Goal: Navigation & Orientation: Find specific page/section

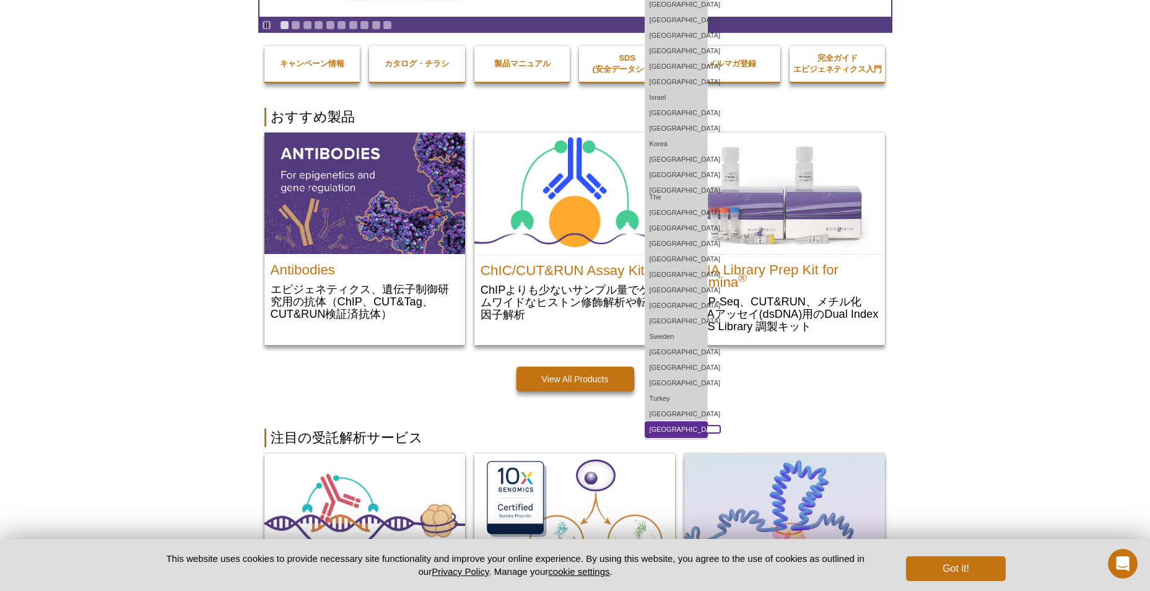
click at [707, 424] on link "[GEOGRAPHIC_DATA]" at bounding box center [676, 429] width 62 height 15
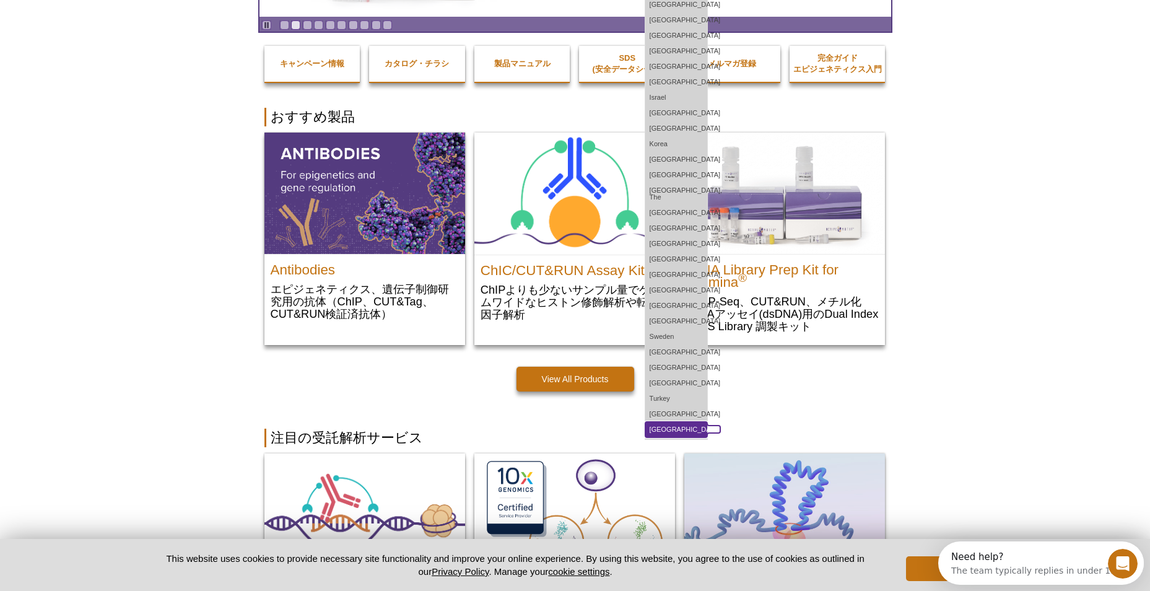
click at [707, 427] on link "[GEOGRAPHIC_DATA]" at bounding box center [676, 429] width 62 height 15
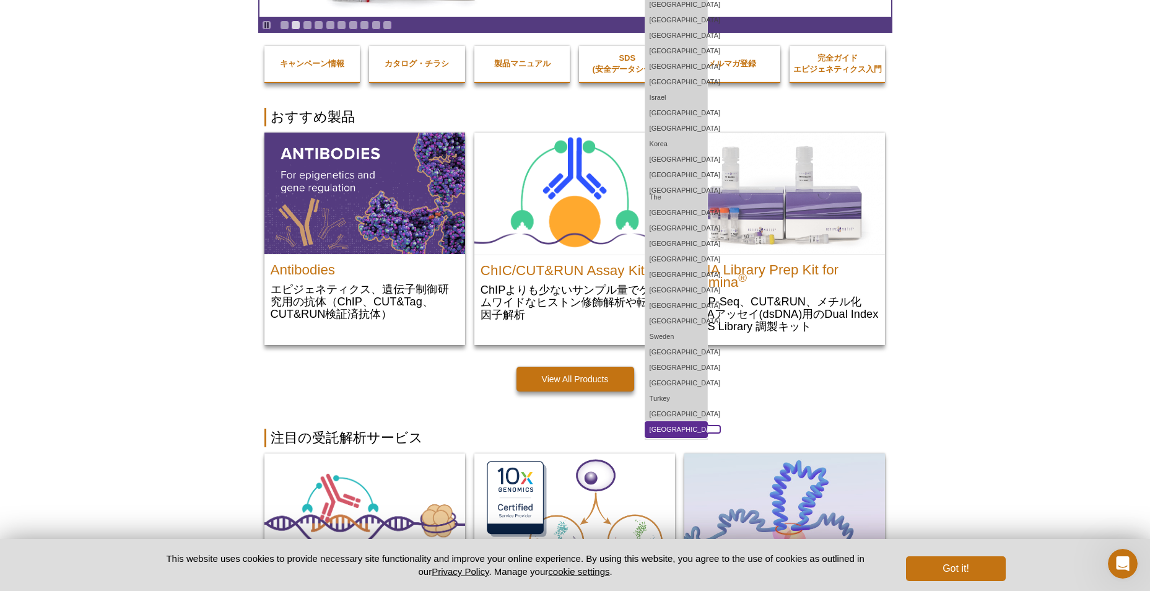
click at [707, 422] on link "[GEOGRAPHIC_DATA]" at bounding box center [676, 429] width 62 height 15
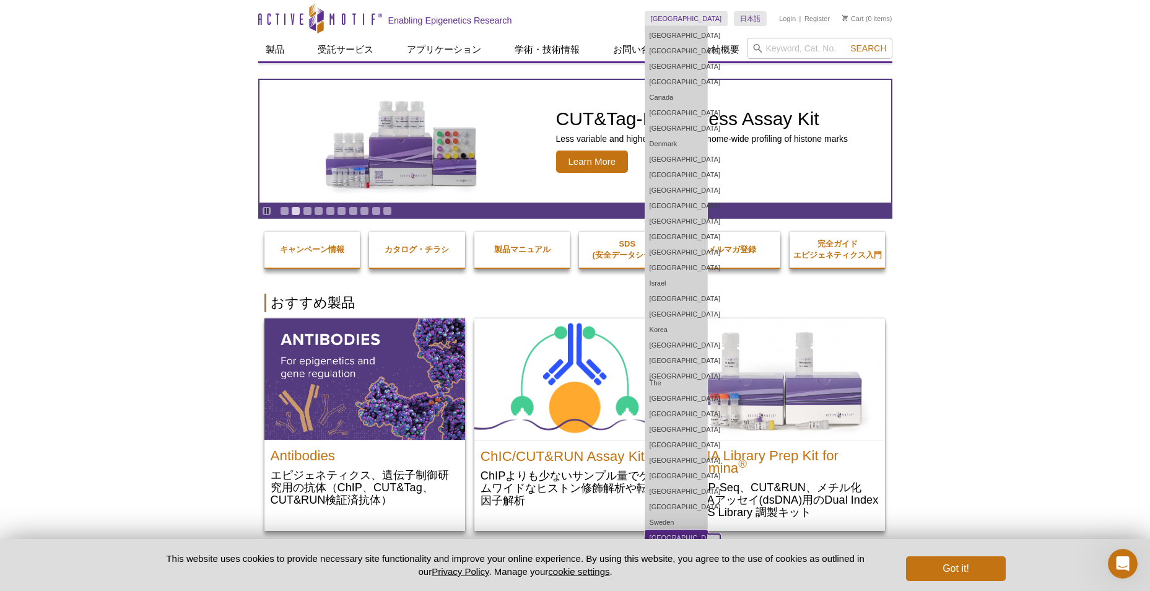
click at [707, 536] on link "[GEOGRAPHIC_DATA]" at bounding box center [676, 537] width 62 height 15
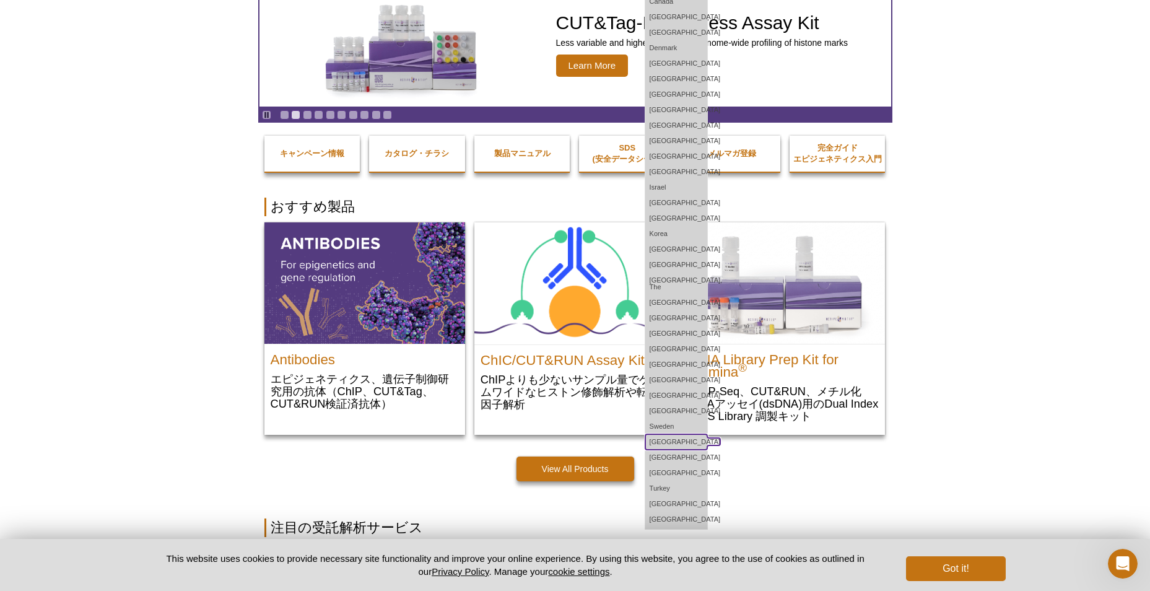
scroll to position [310, 0]
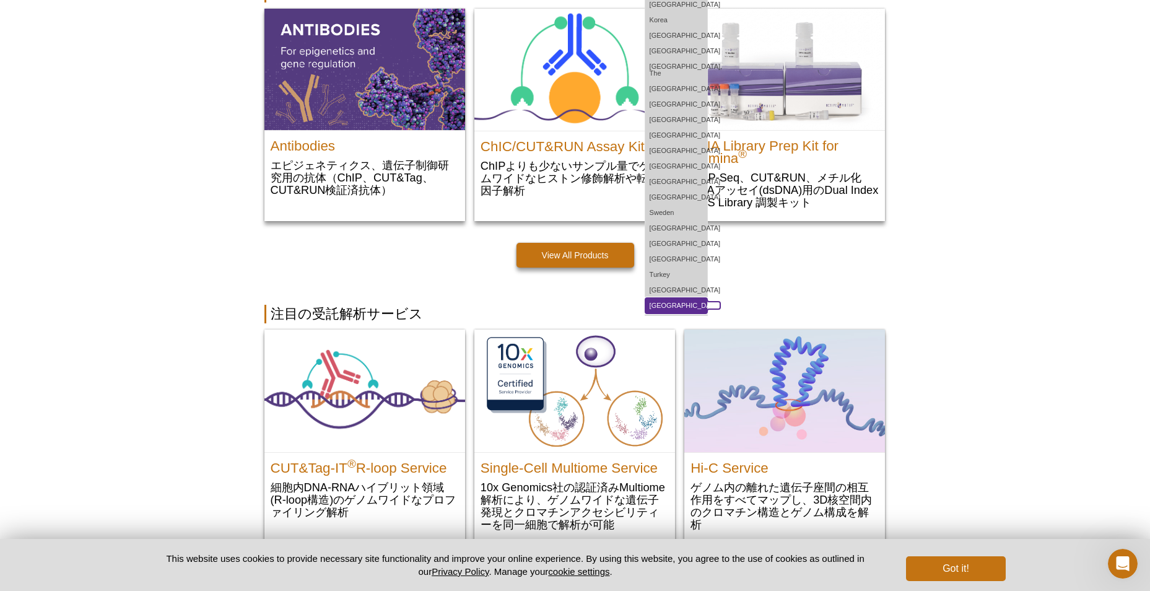
click at [707, 302] on link "[GEOGRAPHIC_DATA]" at bounding box center [676, 305] width 62 height 15
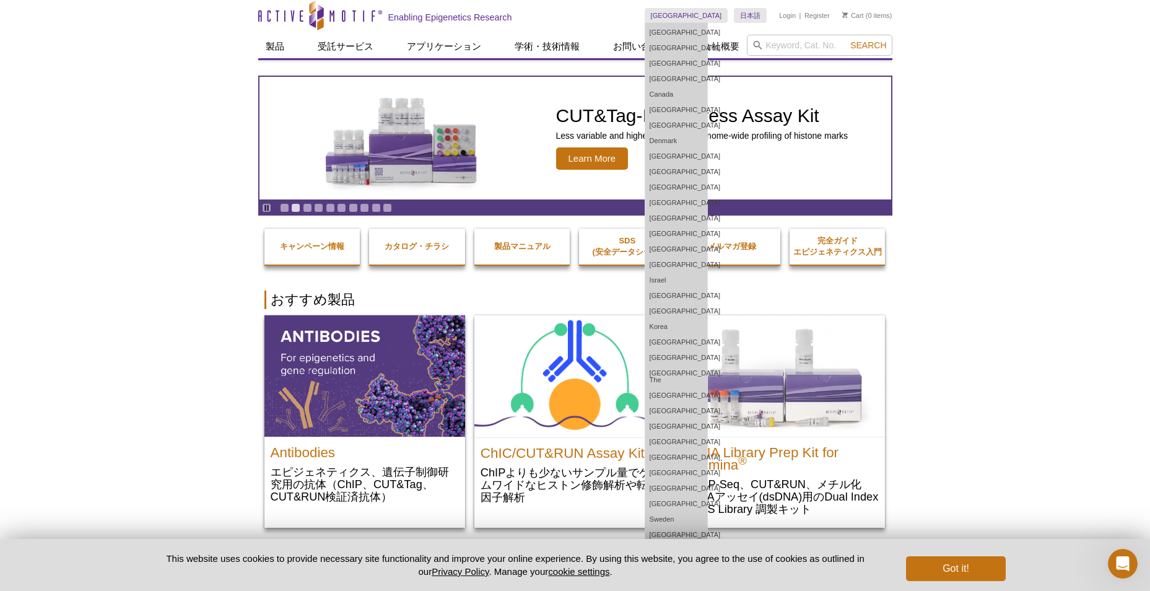
scroll to position [0, 0]
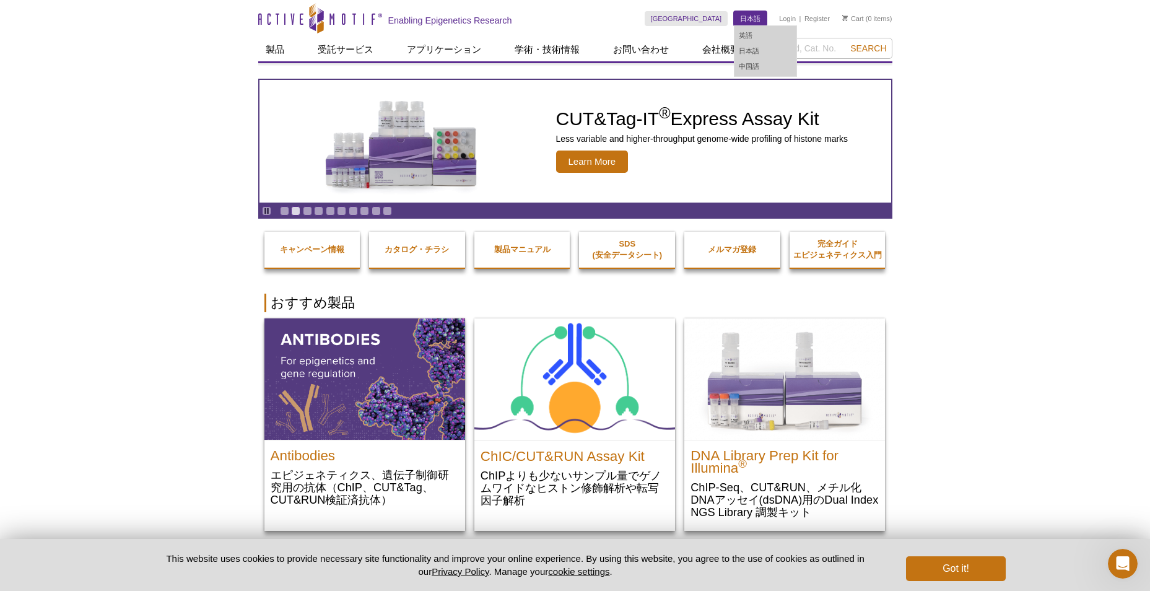
click at [760, 17] on link "日本語" at bounding box center [750, 18] width 33 height 15
click at [633, 4] on div "Skip to content Active Motif Logo Enabling Epigenetics Research" at bounding box center [451, 18] width 386 height 37
